Goal: Navigation & Orientation: Find specific page/section

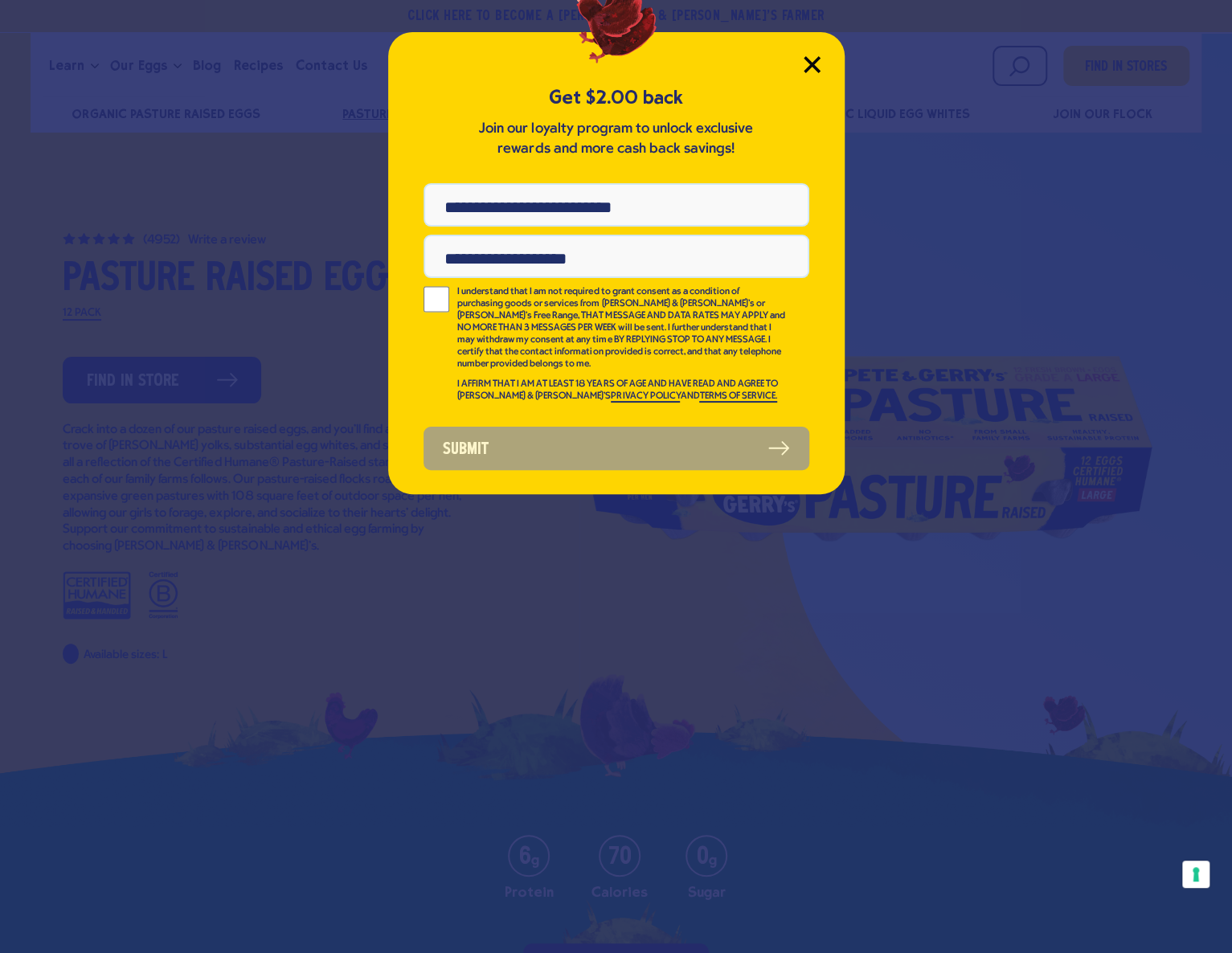
click at [804, 71] on icon "Close Modal" at bounding box center [812, 65] width 15 height 15
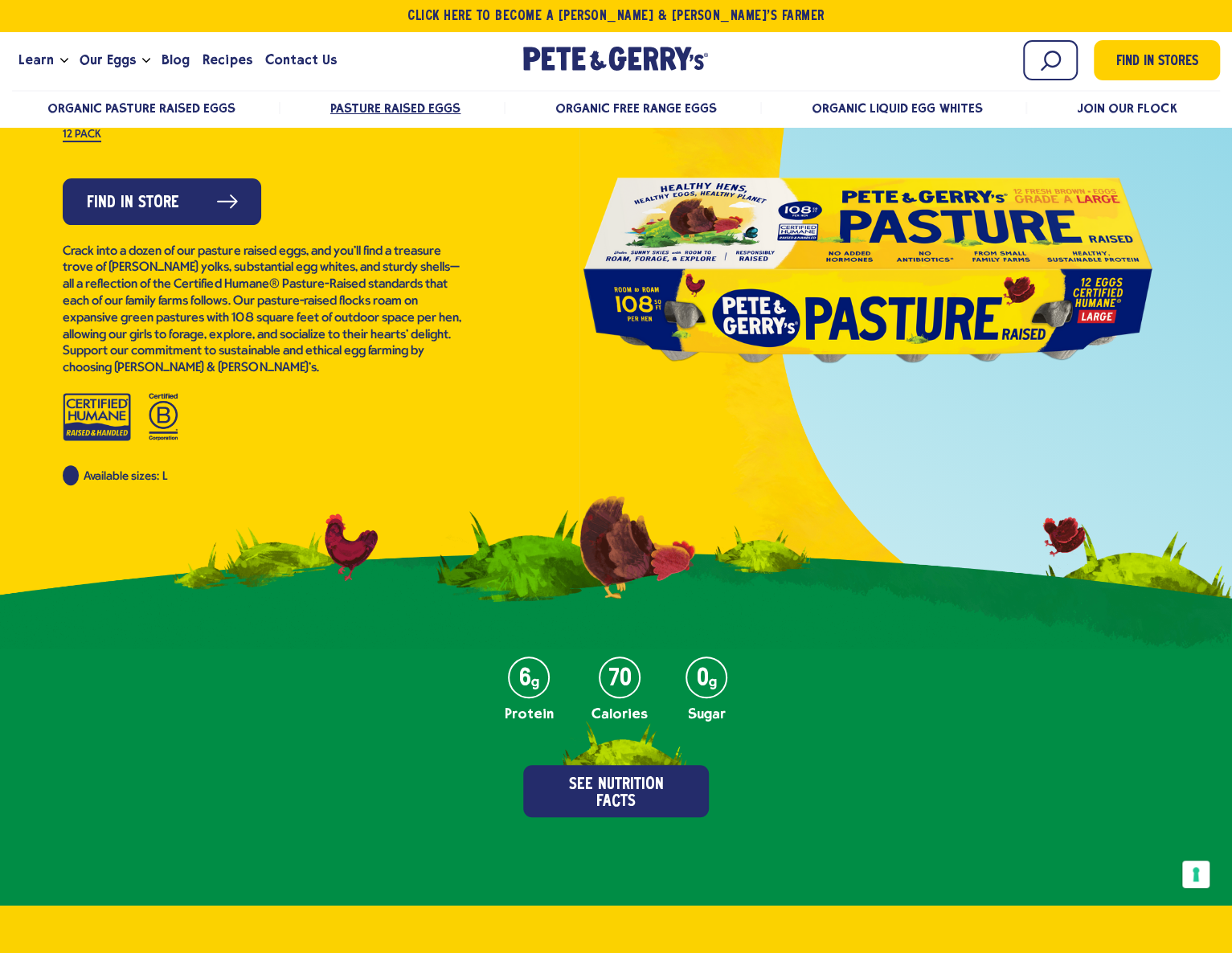
scroll to position [161, 0]
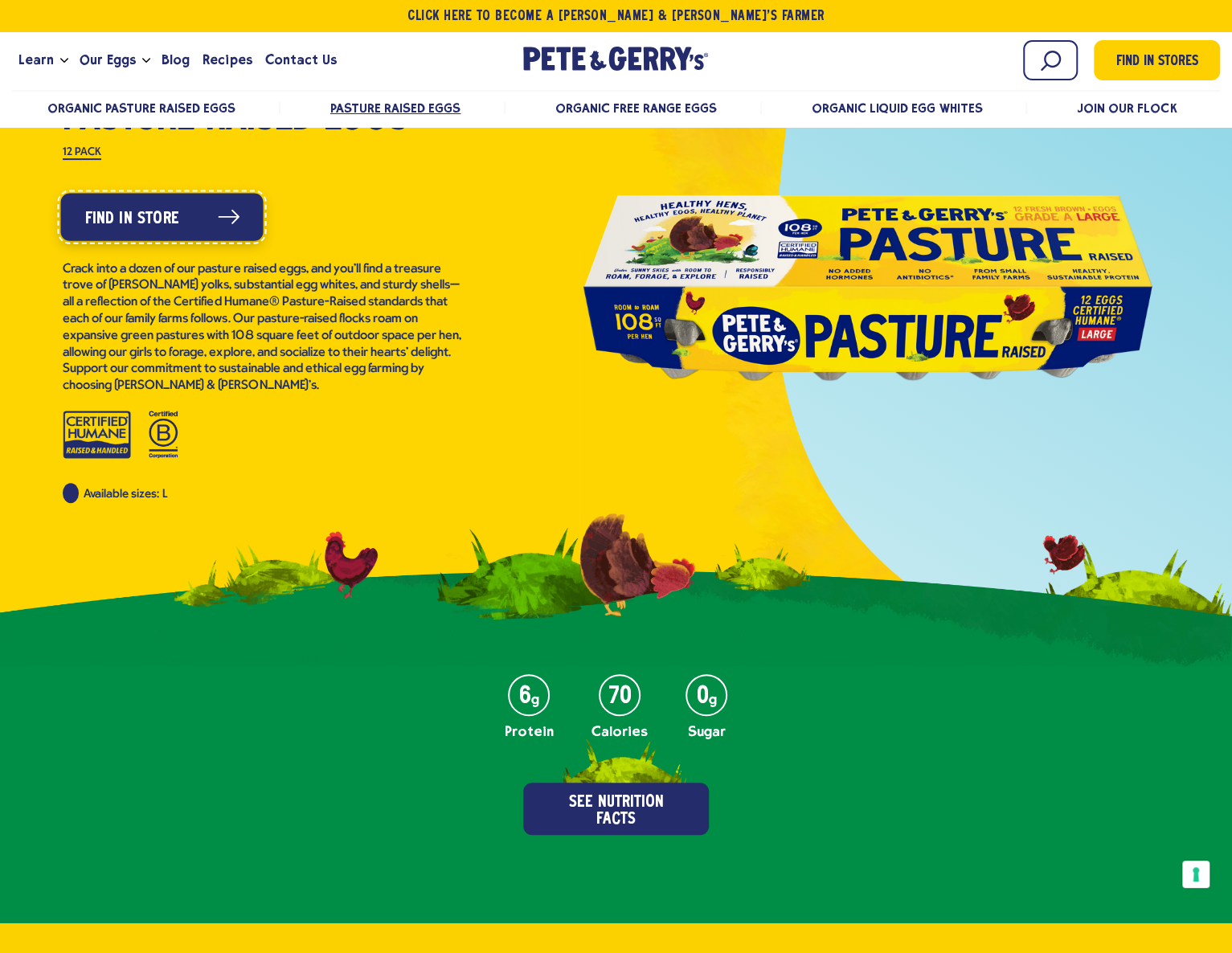
click at [179, 231] on span "Find in Store" at bounding box center [132, 218] width 94 height 25
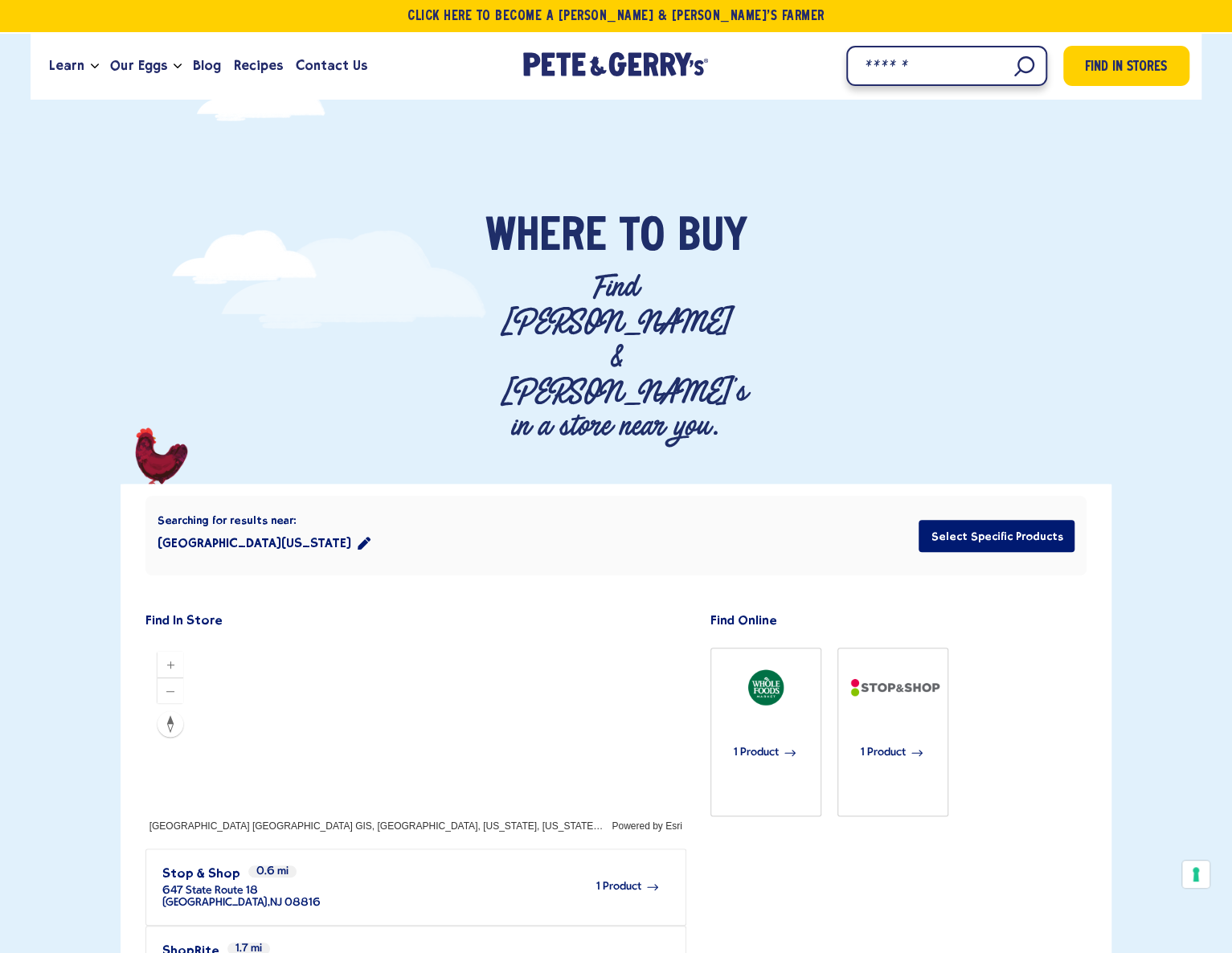
click at [905, 86] on input "Search" at bounding box center [946, 66] width 201 height 40
click at [909, 86] on input "Search" at bounding box center [946, 66] width 201 height 40
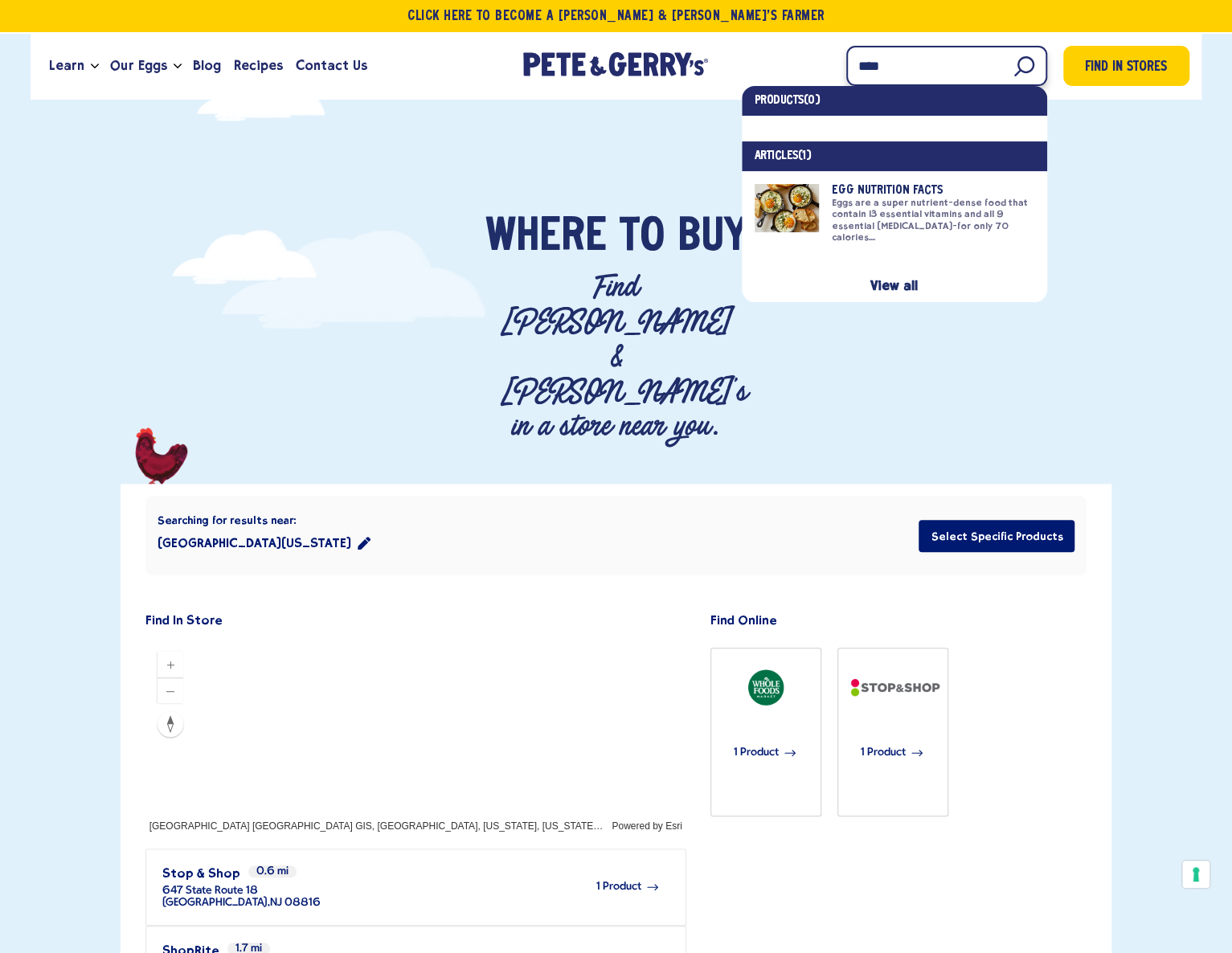
type input "*****"
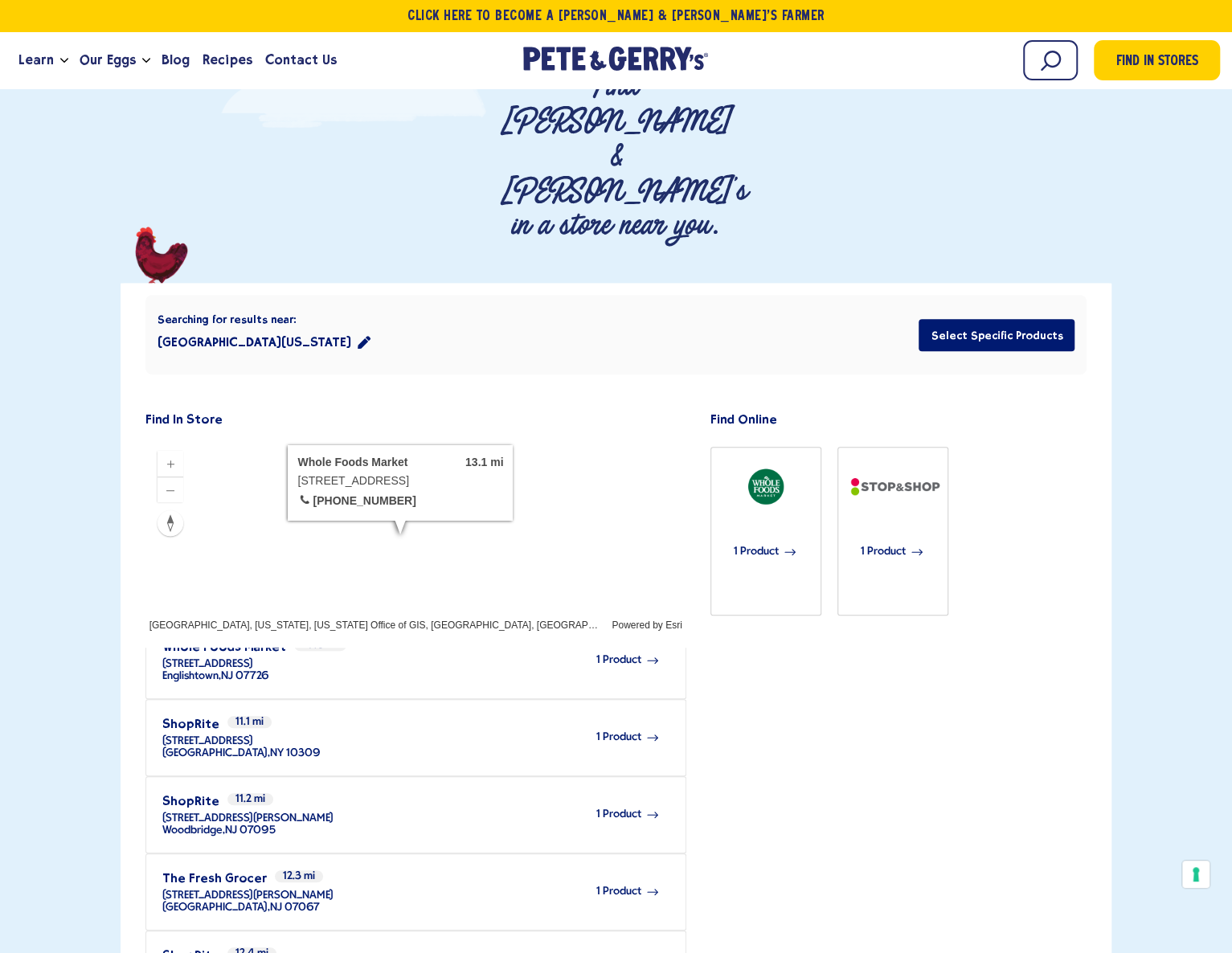
scroll to position [80, 0]
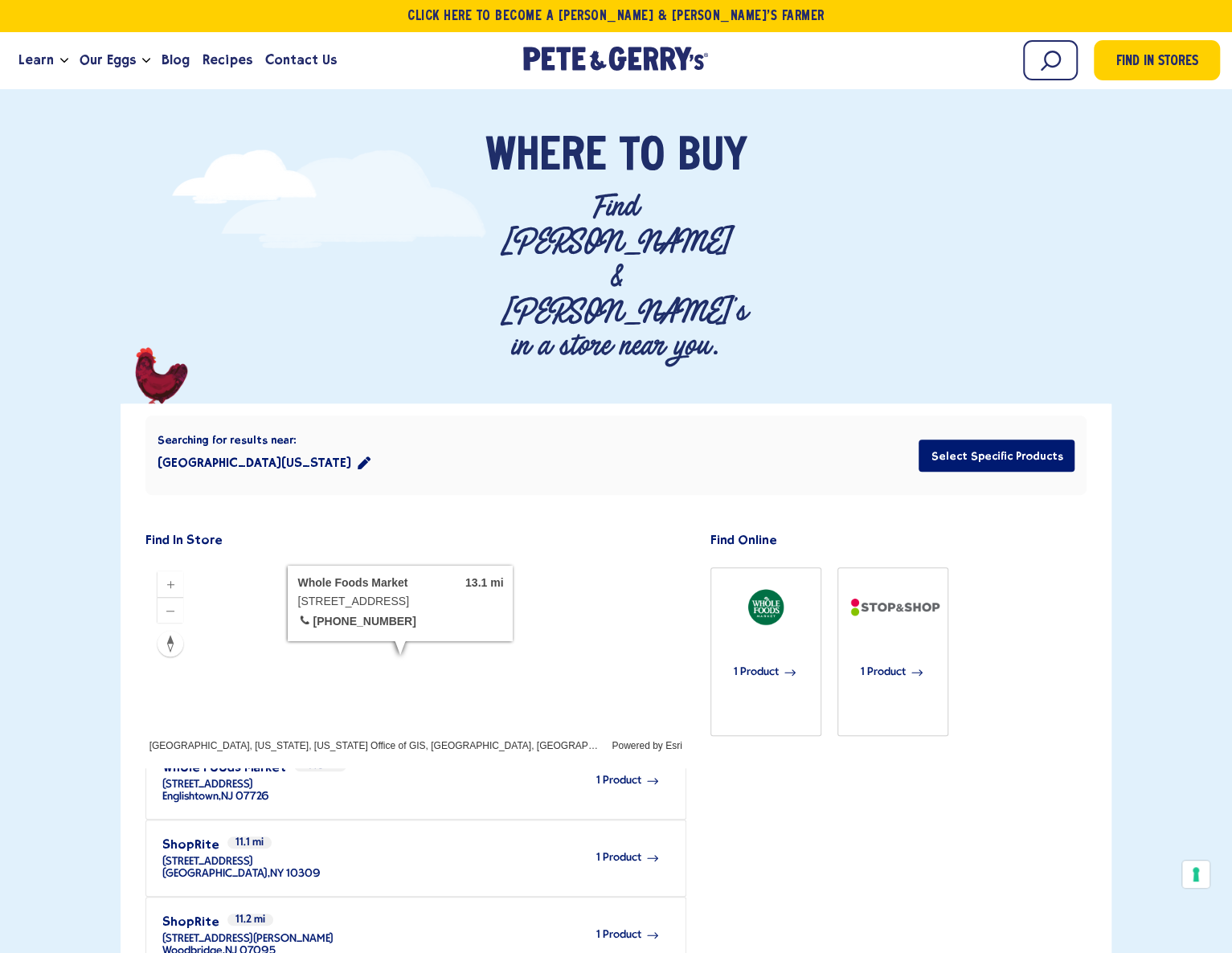
click at [355, 447] on button "East Brunswick, New Jersey 08816" at bounding box center [263, 462] width 213 height 32
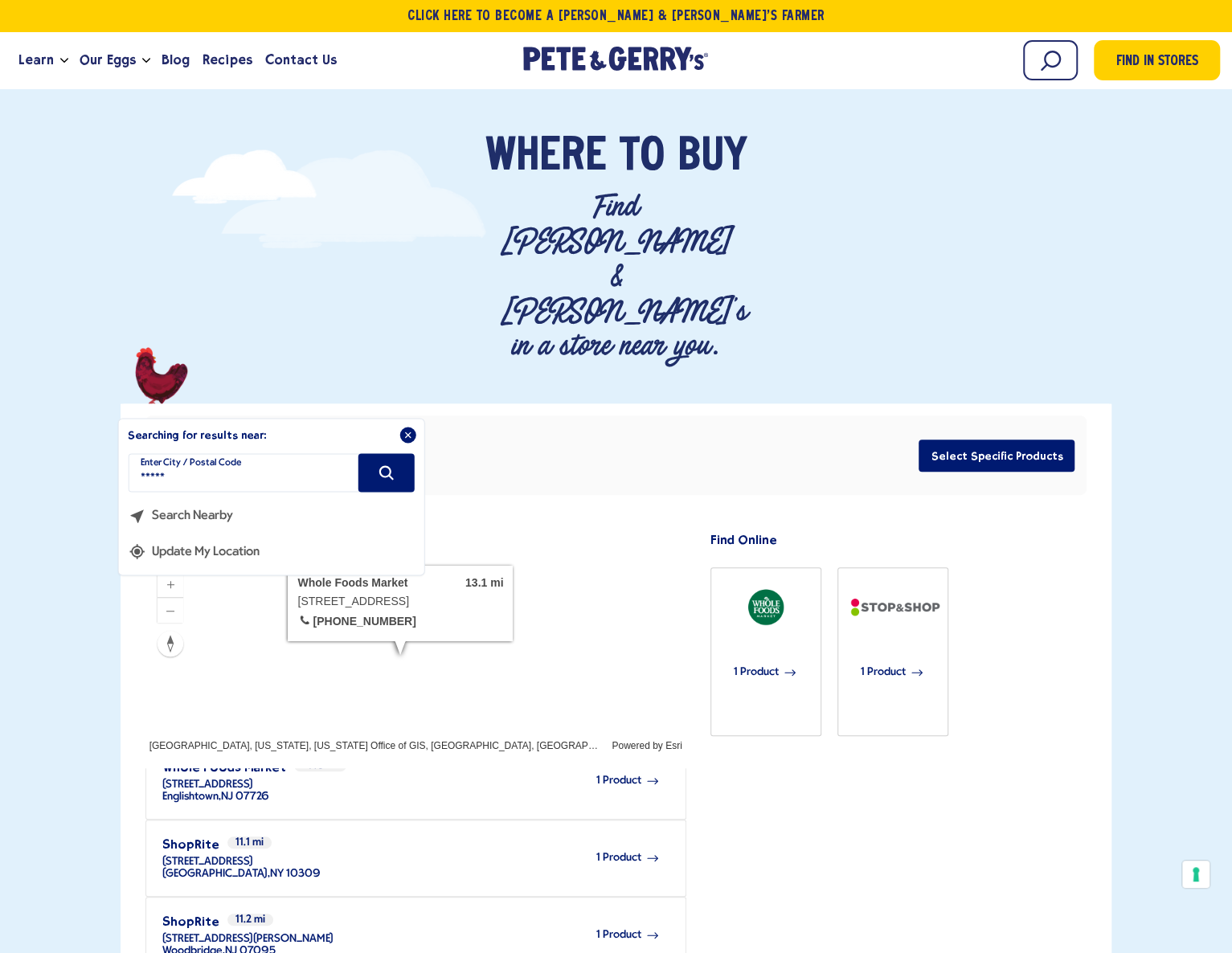
drag, startPoint x: 232, startPoint y: 405, endPoint x: 121, endPoint y: 403, distance: 111.0
click at [121, 403] on div at bounding box center [616, 895] width 1026 height 983
type input "*****"
click at [392, 465] on icon "Search" at bounding box center [386, 474] width 18 height 18
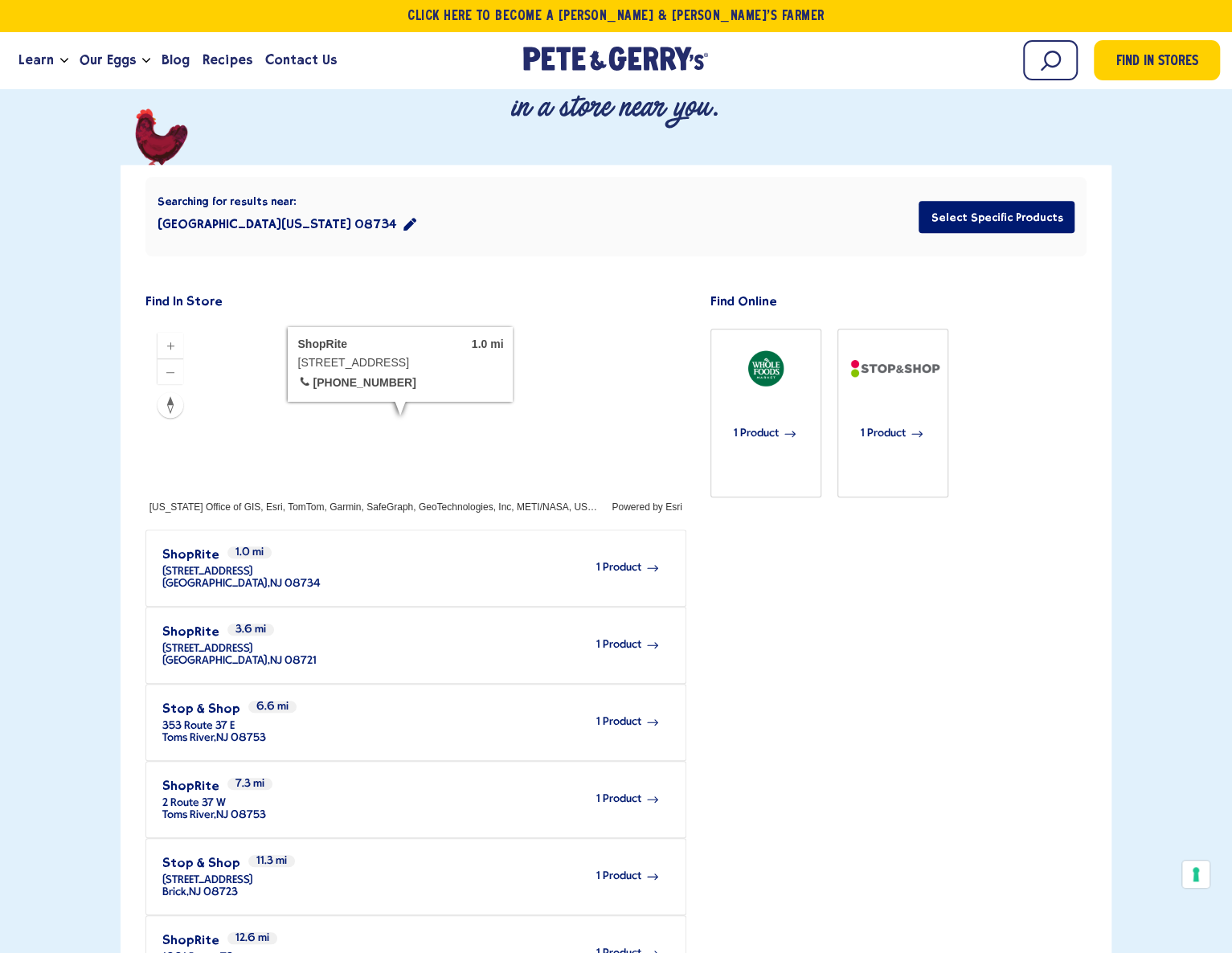
scroll to position [322, 0]
